Goal: Find specific page/section: Find specific page/section

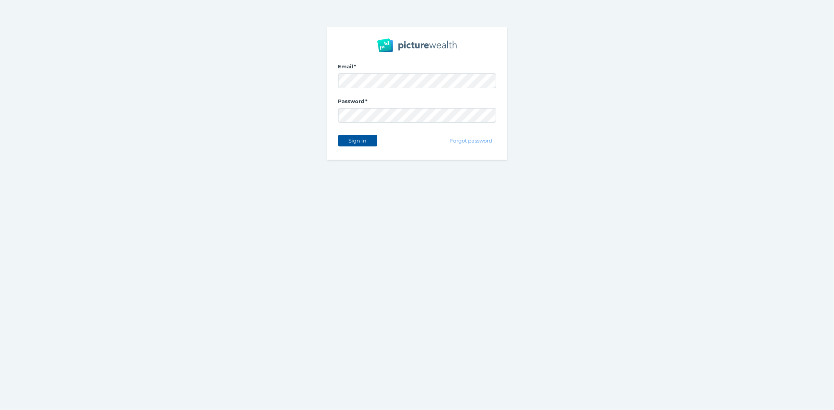
click at [349, 138] on span "Sign in" at bounding box center [357, 141] width 25 height 6
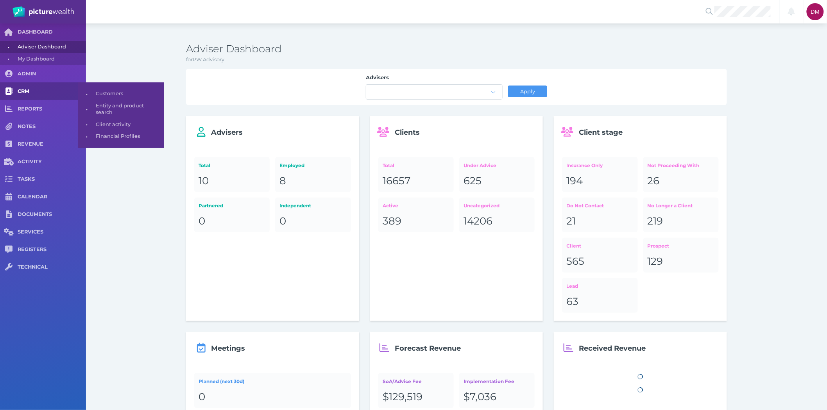
click at [28, 86] on link "CRM" at bounding box center [43, 91] width 86 height 18
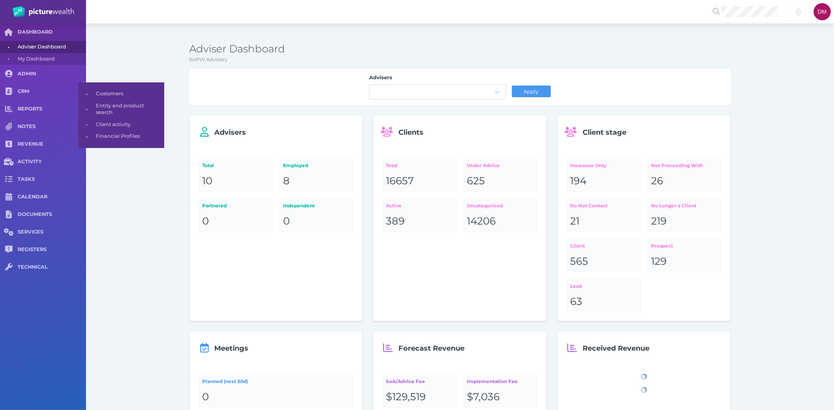
select select "25"
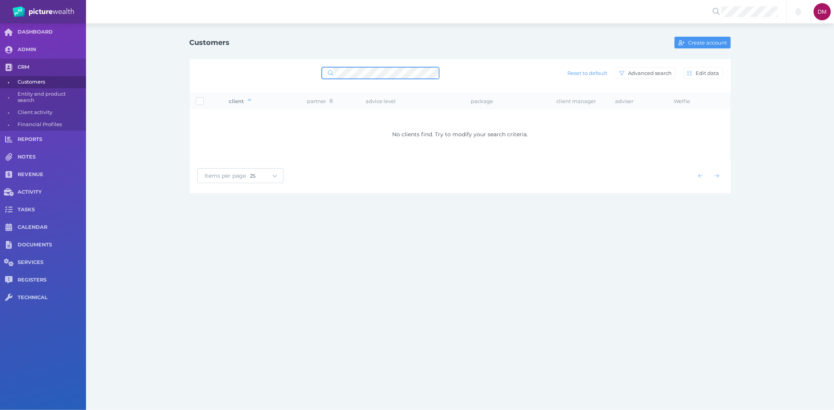
click at [312, 75] on div "Reset to default Advanced search Edit data" at bounding box center [459, 73] width 525 height 16
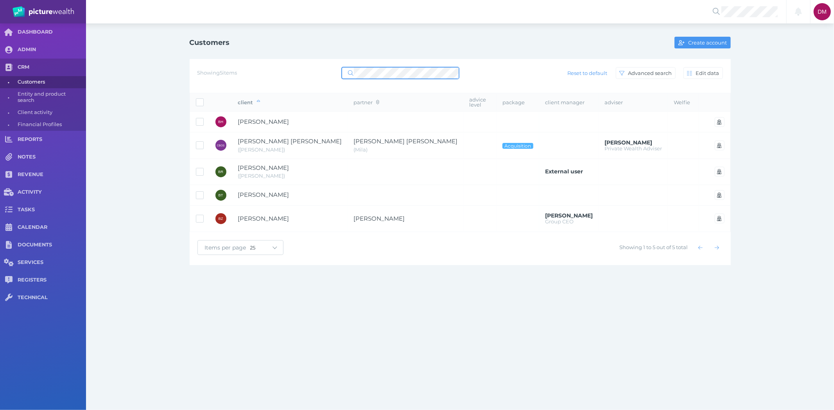
click at [342, 72] on span at bounding box center [400, 73] width 117 height 12
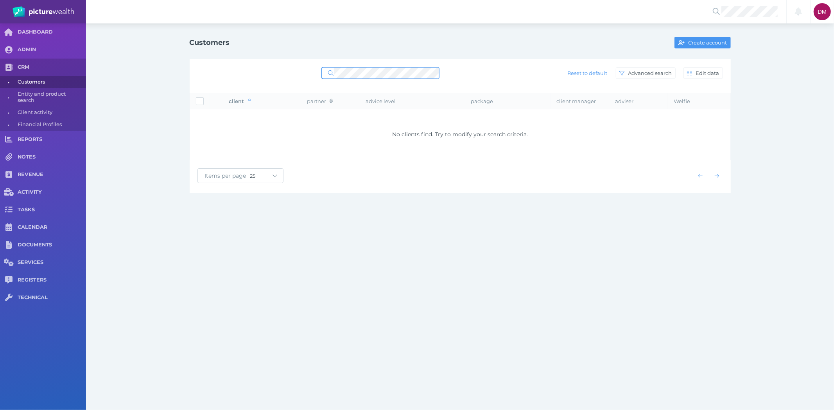
click at [330, 63] on div "Reset to default Advanced search Edit data" at bounding box center [460, 76] width 541 height 34
